Goal: Task Accomplishment & Management: Use online tool/utility

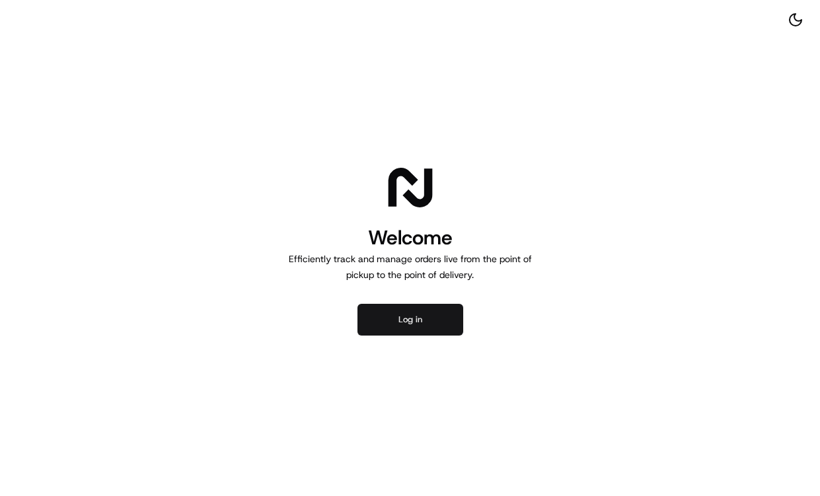
click at [383, 317] on button "Log in" at bounding box center [411, 320] width 106 height 32
